Goal: Check status: Check status

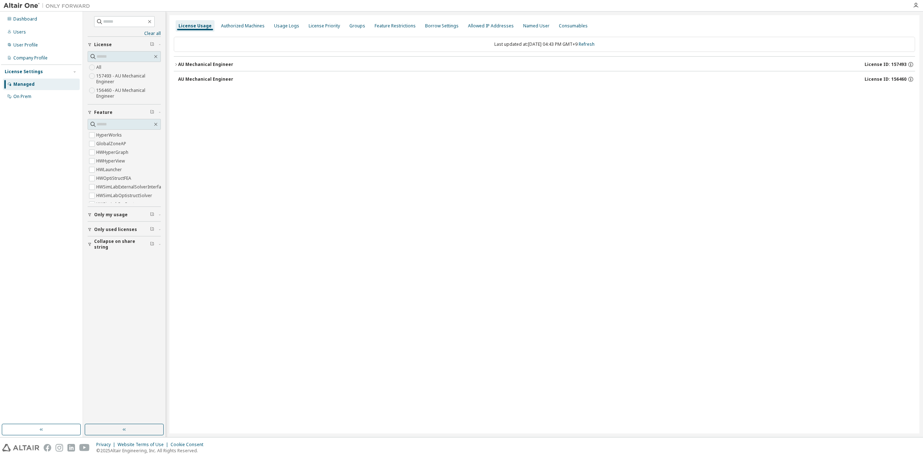
click at [342, 108] on div "License Usage Authorized Machines Usage Logs License Priority Groups Feature Re…" at bounding box center [544, 224] width 750 height 419
click at [592, 45] on link "Refresh" at bounding box center [587, 44] width 16 height 6
click at [191, 62] on div "AU Mechanical Engineer" at bounding box center [205, 65] width 55 height 6
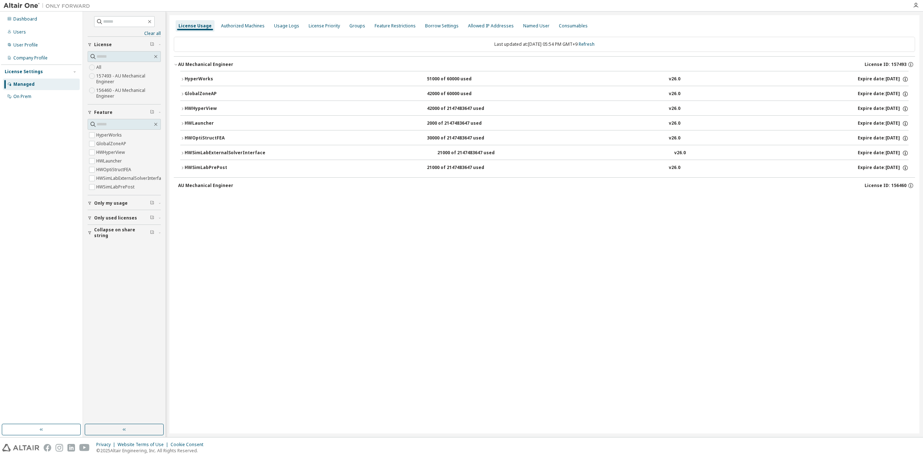
click at [193, 137] on div "HWOptiStructFEA" at bounding box center [217, 138] width 65 height 6
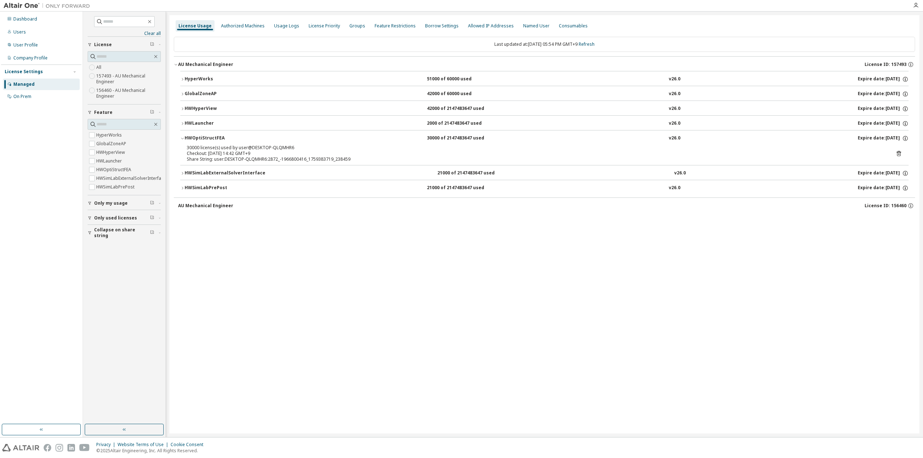
click at [193, 137] on div "HWOptiStructFEA" at bounding box center [217, 138] width 65 height 6
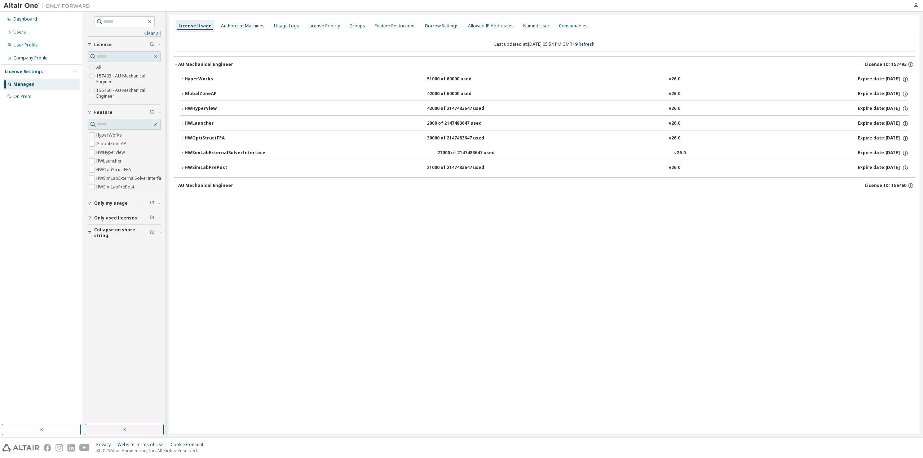
click at [193, 109] on div "HWHyperView" at bounding box center [217, 109] width 65 height 6
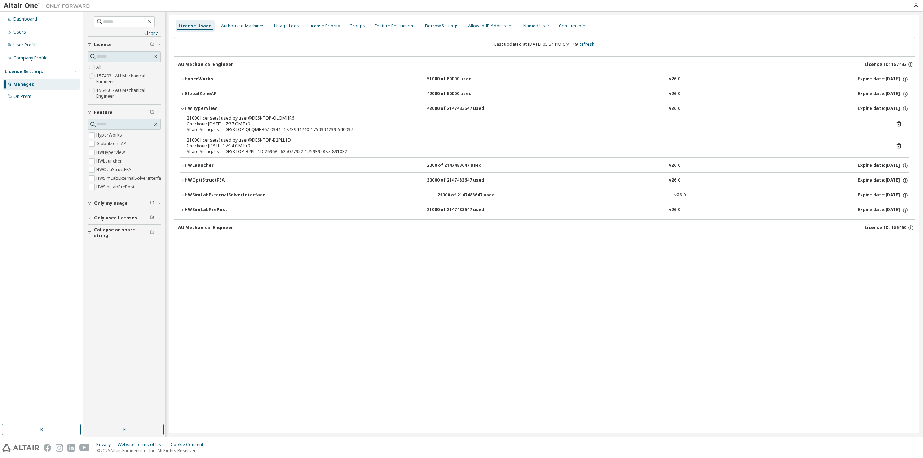
click at [193, 109] on div "HWHyperView" at bounding box center [217, 109] width 65 height 6
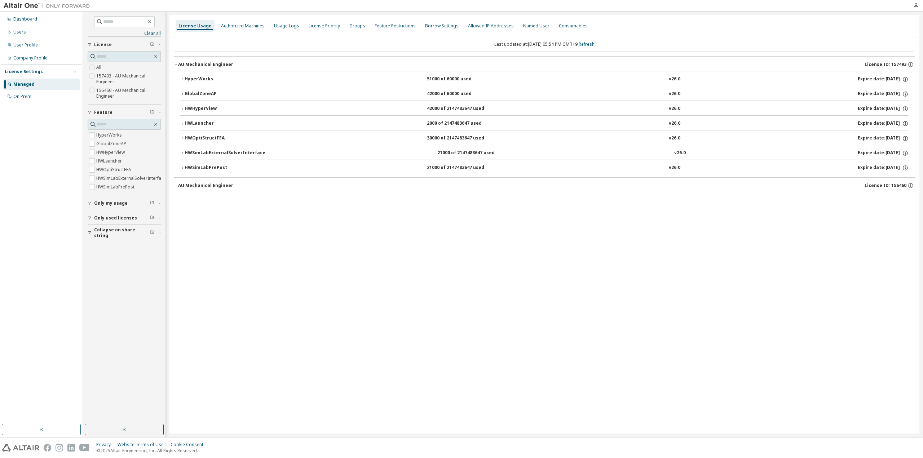
click at [190, 89] on button "GlobalZoneAP 42000 of 60000 used v26.0 Expire date: [DATE]" at bounding box center [544, 94] width 728 height 16
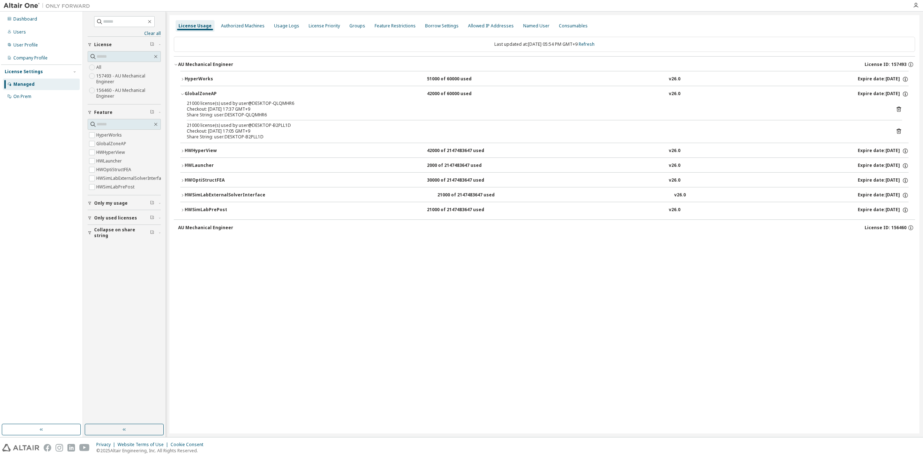
click at [190, 89] on button "GlobalZoneAP 42000 of 60000 used v26.0 Expire date: [DATE]" at bounding box center [544, 94] width 728 height 16
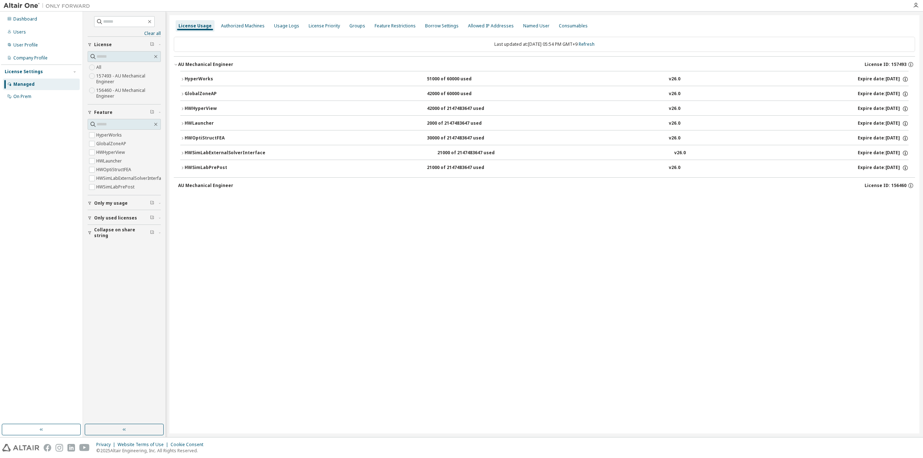
click at [204, 151] on div "HWSimLabExternalSolverInterface" at bounding box center [225, 153] width 81 height 6
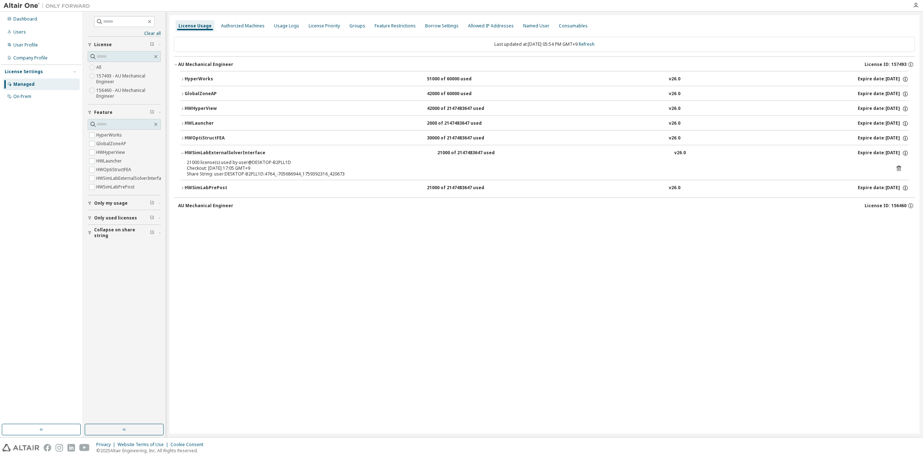
click at [204, 151] on div "HWSimLabExternalSolverInterface" at bounding box center [225, 153] width 81 height 6
